Goal: Information Seeking & Learning: Learn about a topic

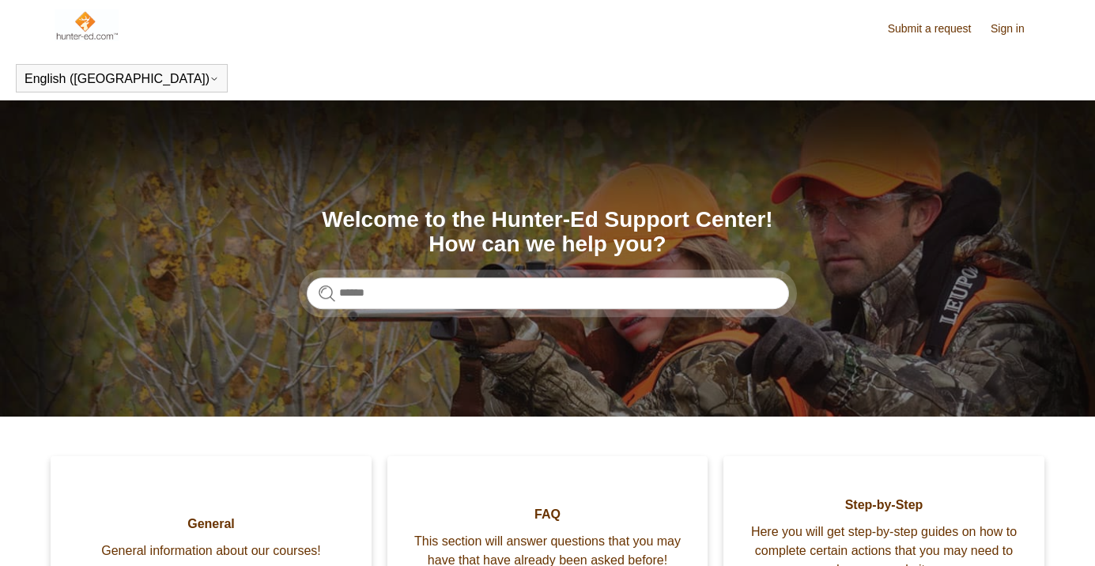
scroll to position [500, 0]
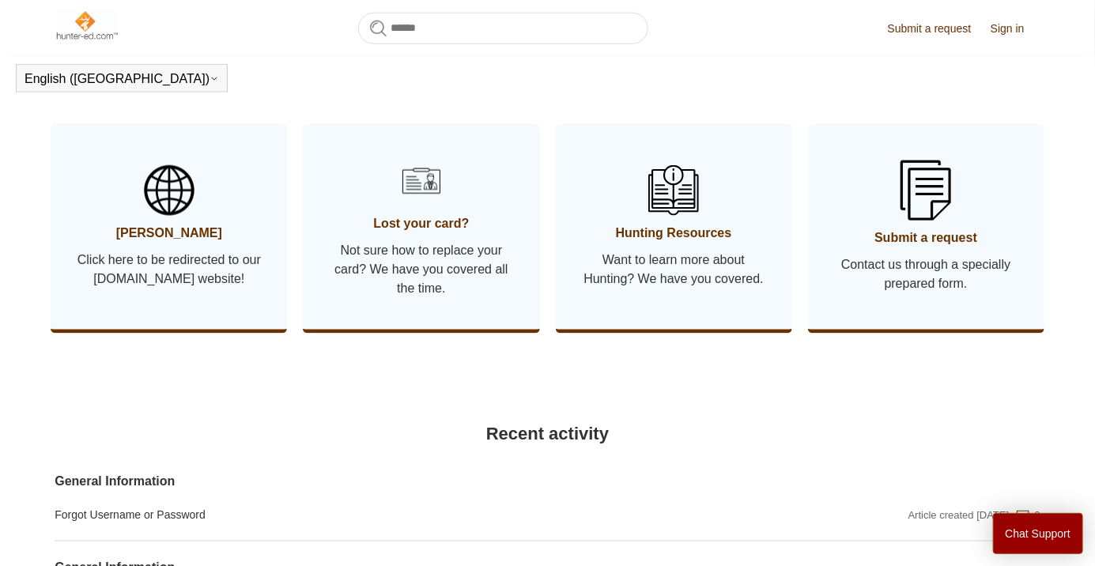
scroll to position [830, 0]
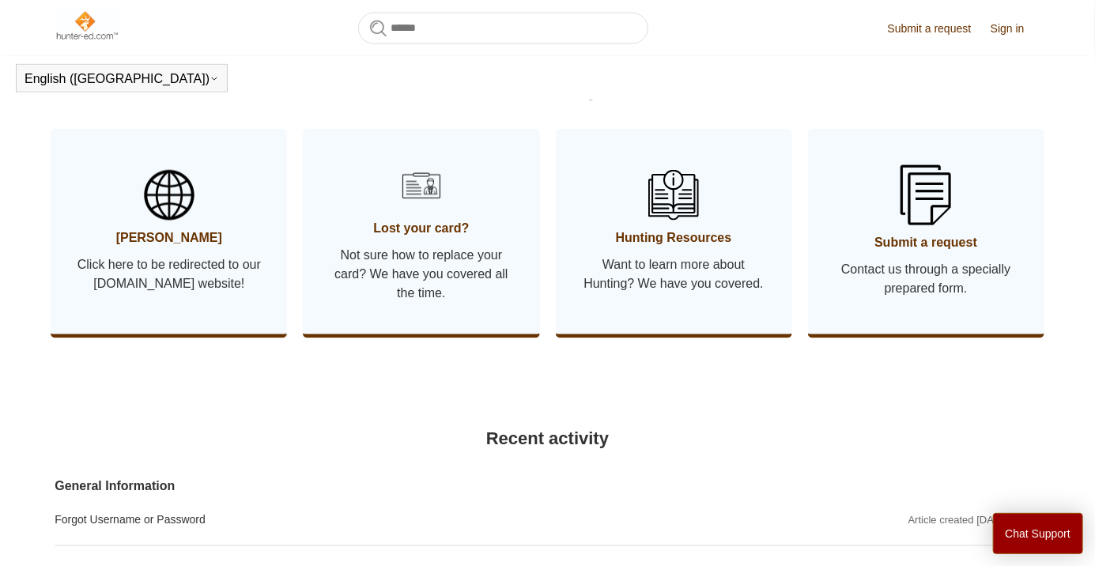
click at [114, 231] on span "[PERSON_NAME]" at bounding box center [168, 238] width 189 height 19
